Goal: Navigation & Orientation: Find specific page/section

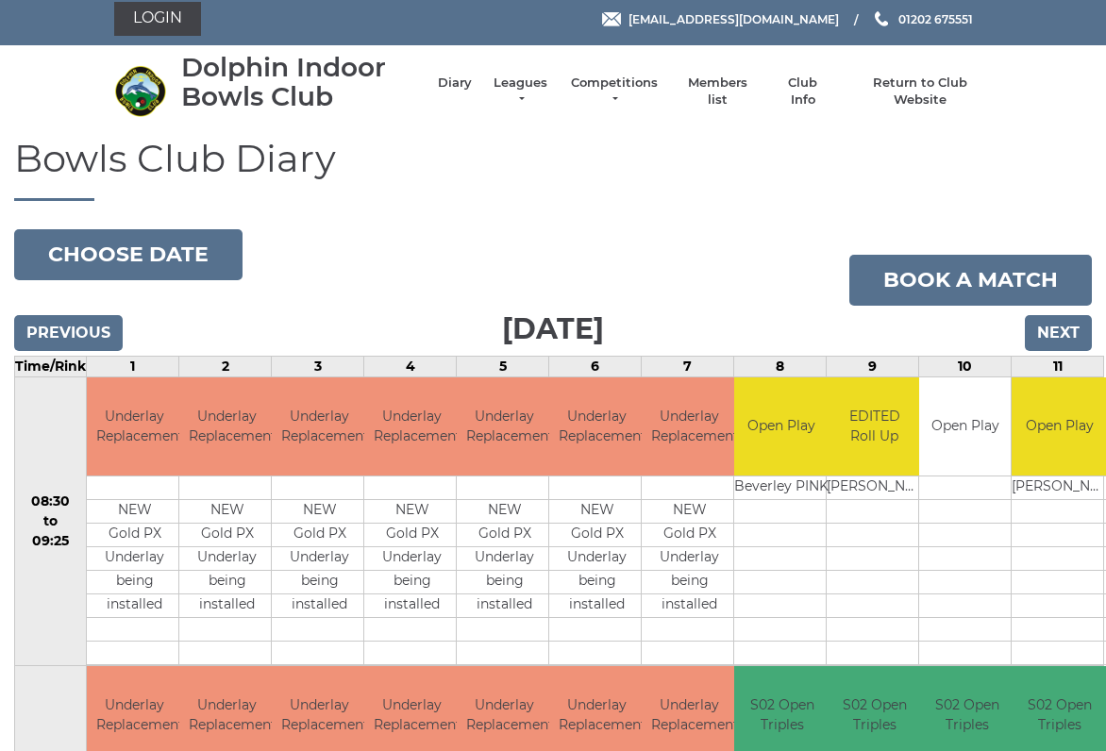
scroll to position [7, 0]
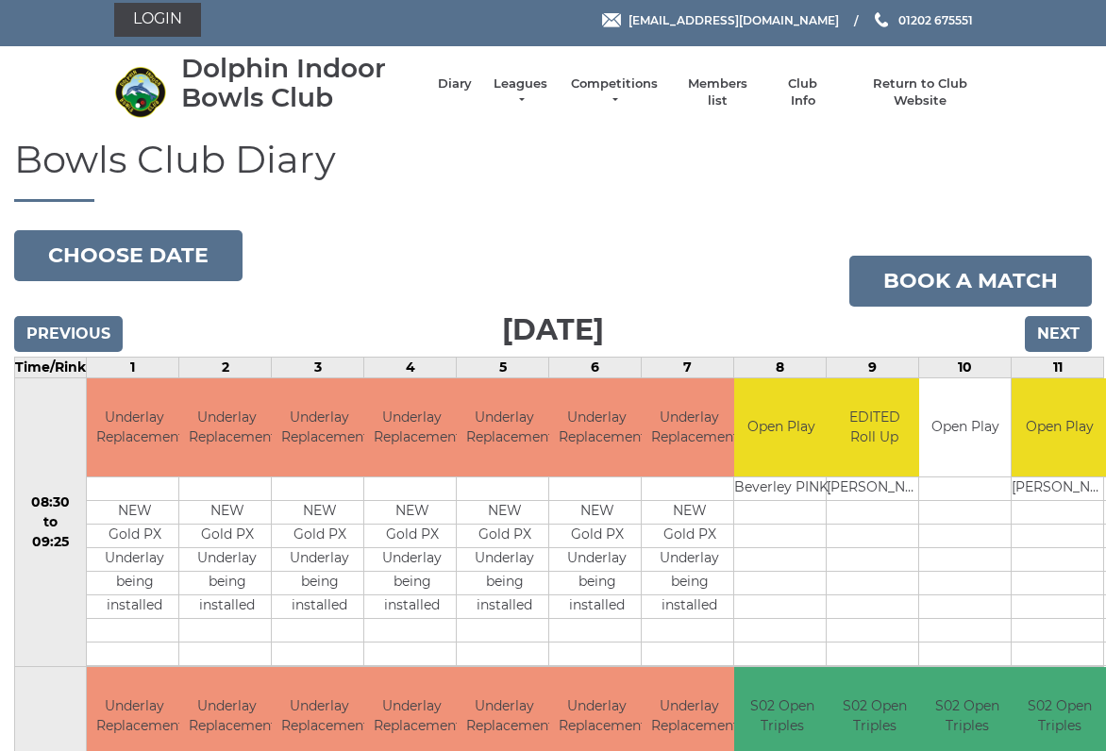
click at [521, 85] on link "Leagues" at bounding box center [520, 93] width 59 height 34
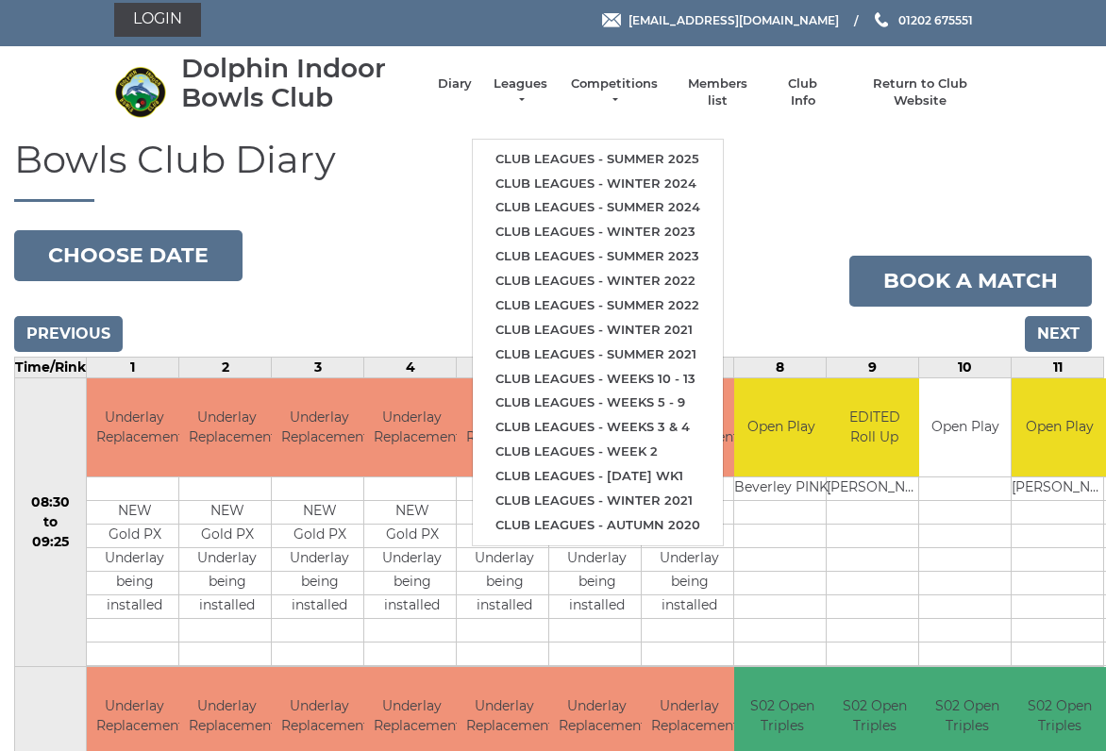
click at [628, 157] on link "Club leagues - Summer 2025" at bounding box center [598, 159] width 250 height 25
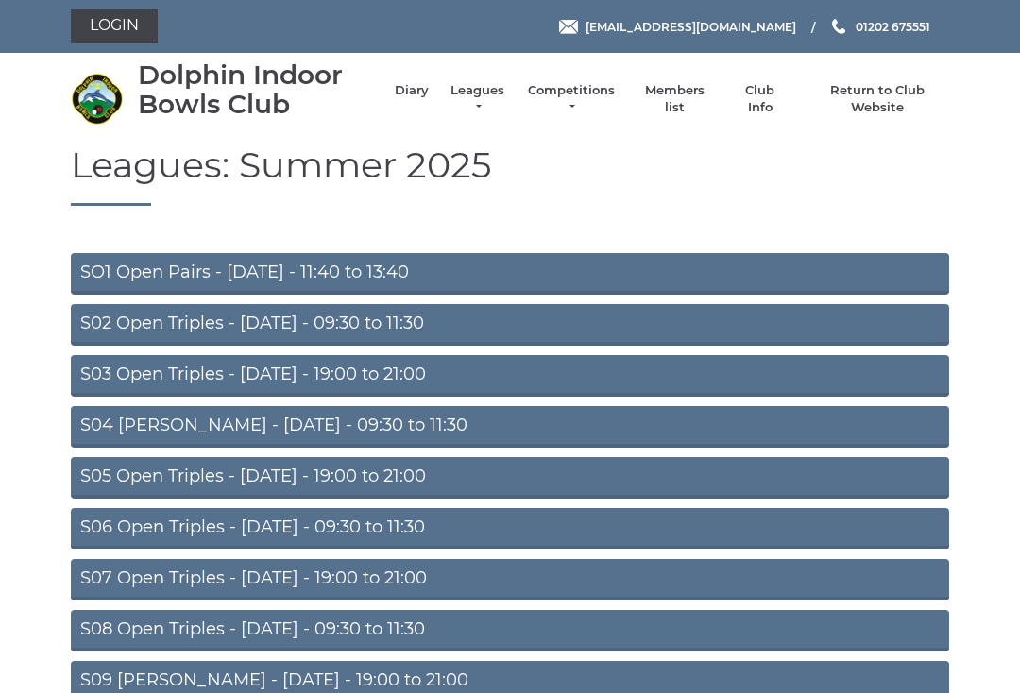
click at [384, 322] on link "S02 Open Triples - Tuesday - 09:30 to 11:30" at bounding box center [510, 325] width 878 height 42
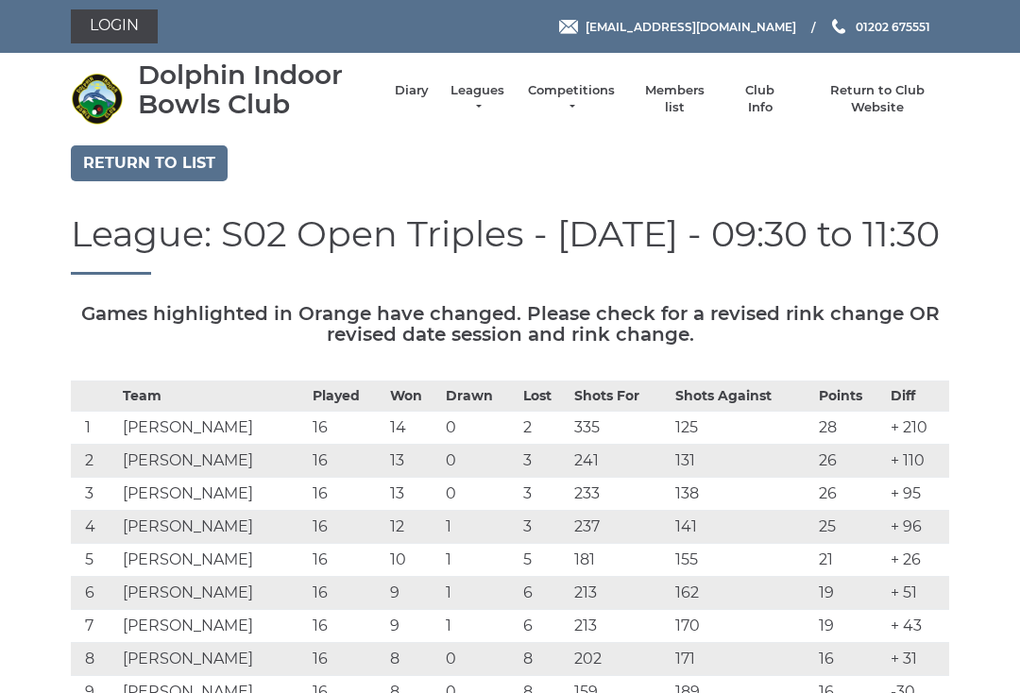
click at [399, 97] on link "Diary" at bounding box center [412, 90] width 34 height 17
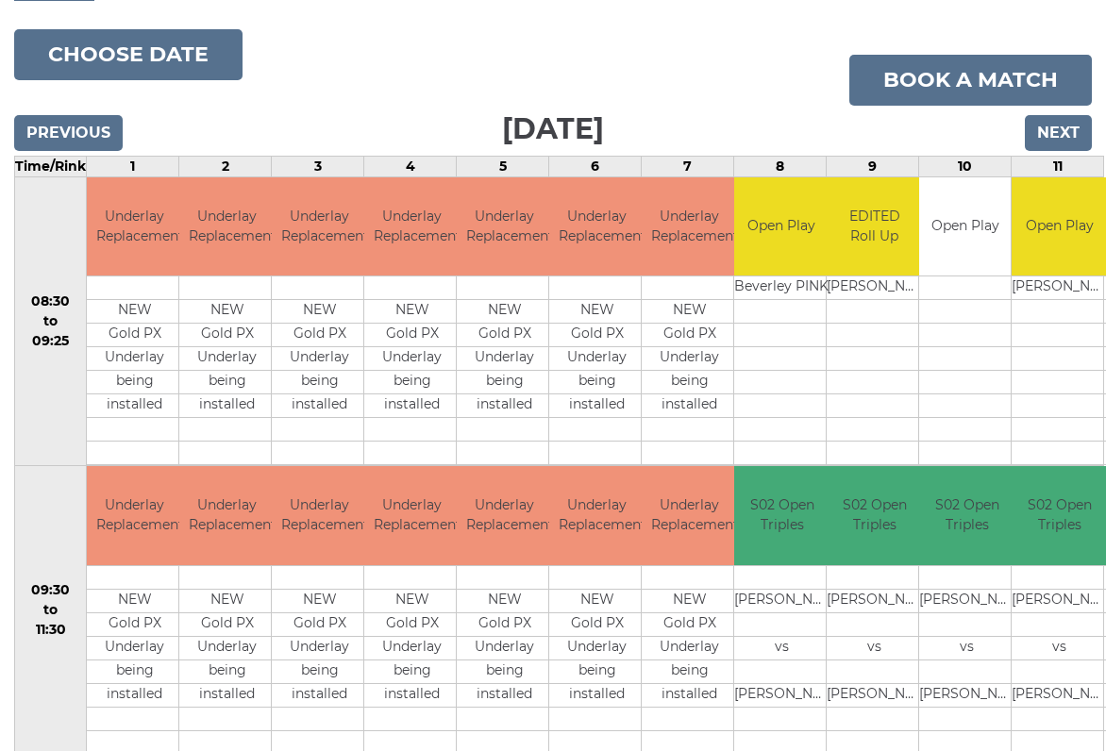
scroll to position [207, 0]
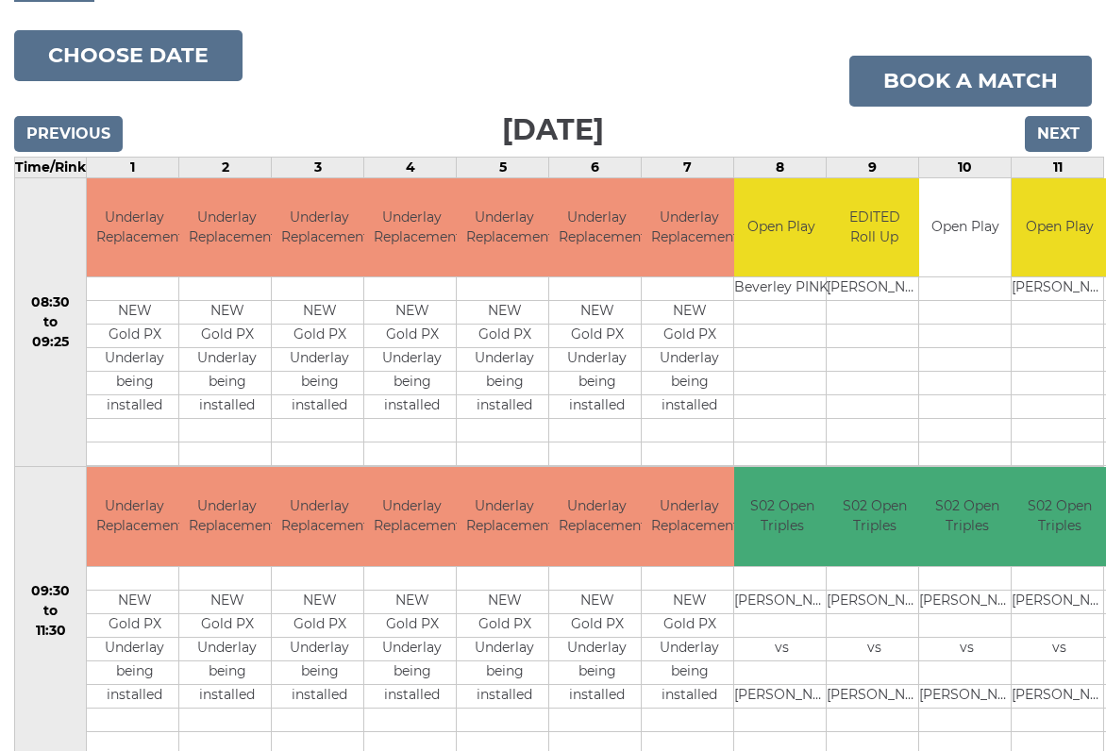
click at [1100, 63] on div "Bowls Club Diary [DATE] Choose date Book a match [DATE] Previous Next Time/Rink…" at bounding box center [553, 637] width 1106 height 1397
